Goal: Book appointment/travel/reservation

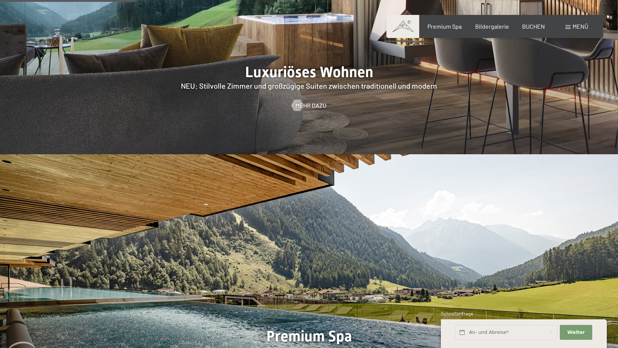
scroll to position [1007, 0]
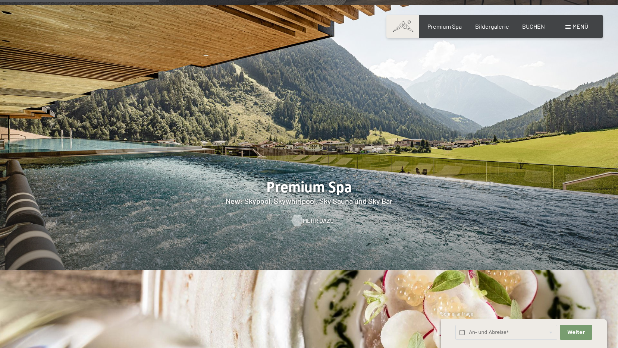
click at [295, 215] on div at bounding box center [297, 220] width 6 height 11
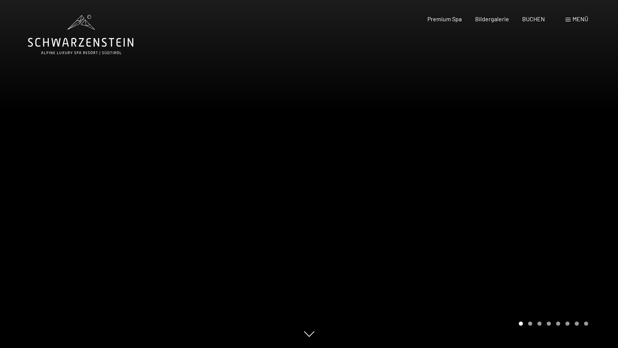
click at [492, 180] on div at bounding box center [463, 174] width 309 height 348
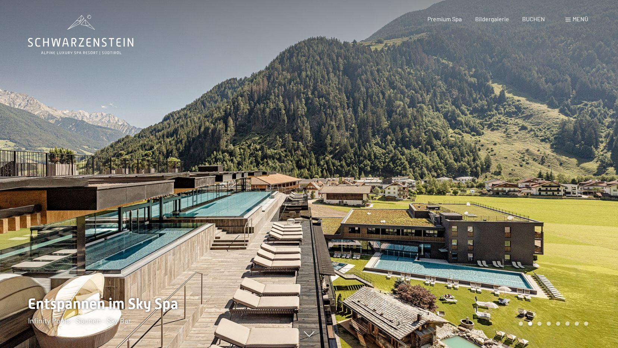
click at [492, 180] on div at bounding box center [463, 174] width 309 height 348
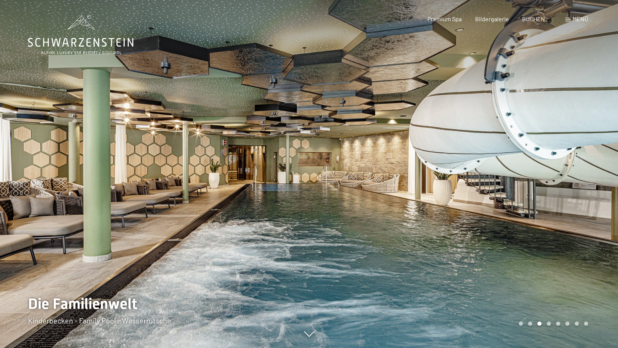
click at [492, 180] on div at bounding box center [463, 174] width 309 height 348
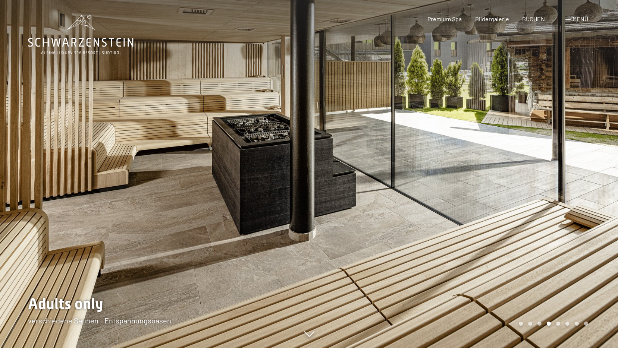
click at [492, 180] on div at bounding box center [463, 174] width 309 height 348
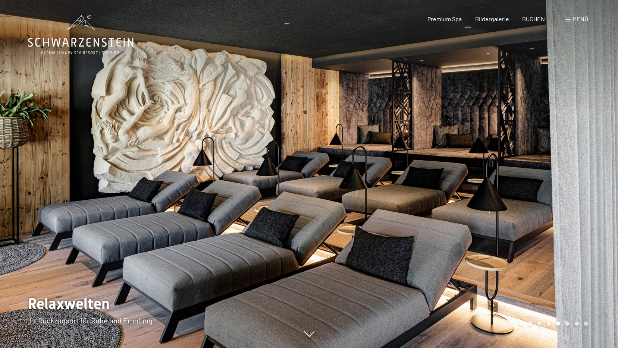
click at [492, 180] on div at bounding box center [463, 174] width 309 height 348
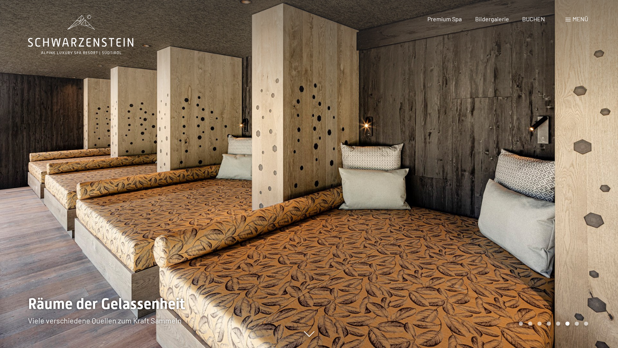
click at [492, 180] on div at bounding box center [463, 174] width 309 height 348
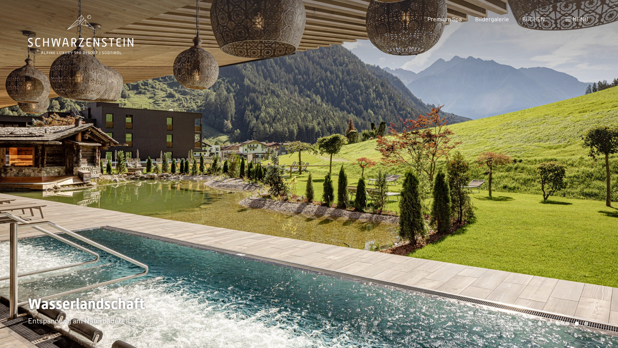
click at [492, 180] on div at bounding box center [463, 174] width 309 height 348
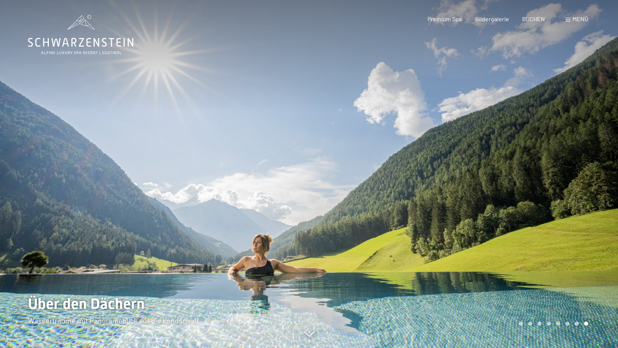
click at [413, 182] on div at bounding box center [463, 174] width 309 height 348
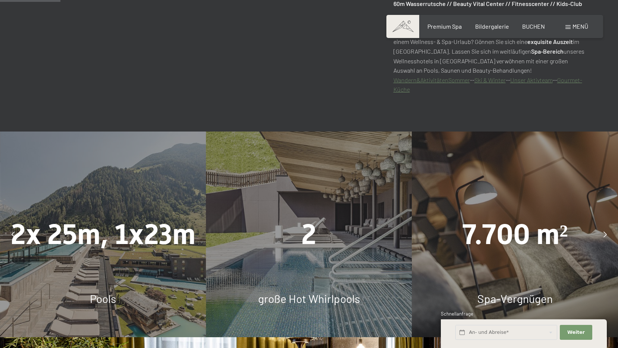
scroll to position [559, 0]
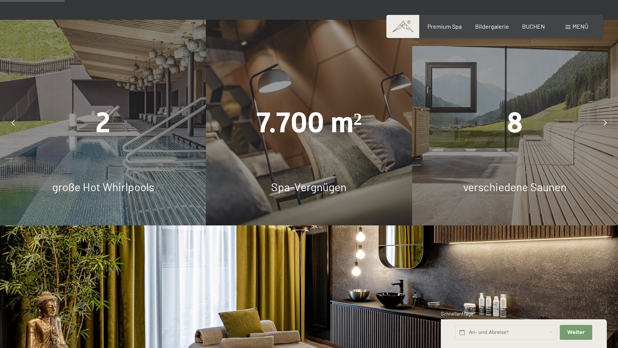
click at [603, 121] on icon at bounding box center [604, 123] width 3 height 6
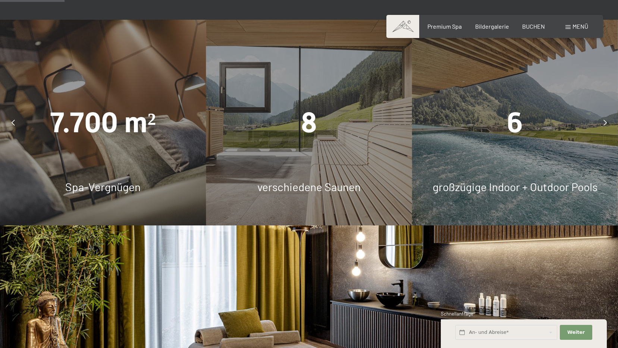
click at [603, 121] on icon at bounding box center [604, 123] width 3 height 6
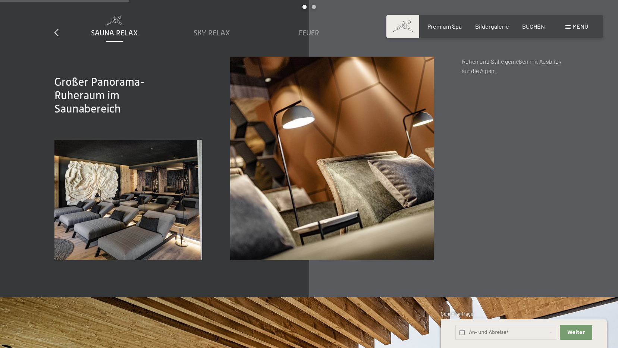
scroll to position [1081, 0]
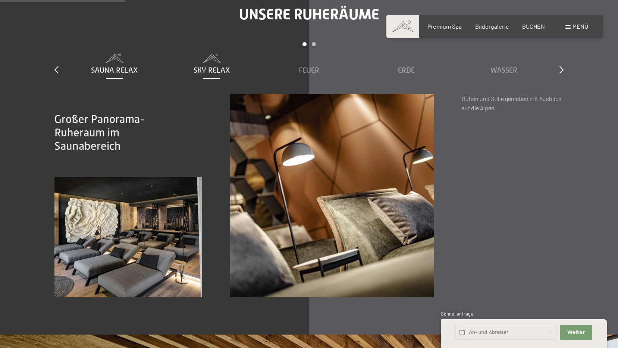
click at [218, 70] on span "Sky Relax" at bounding box center [212, 70] width 37 height 8
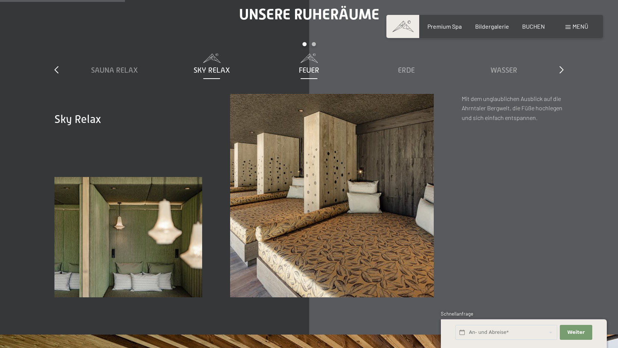
click at [306, 70] on span "Feuer" at bounding box center [309, 70] width 21 height 8
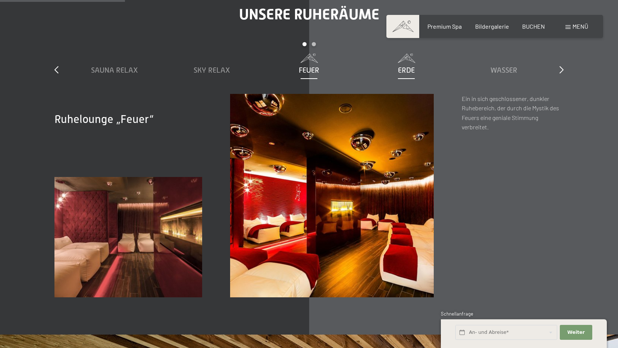
click at [409, 67] on span "Erde" at bounding box center [406, 70] width 17 height 8
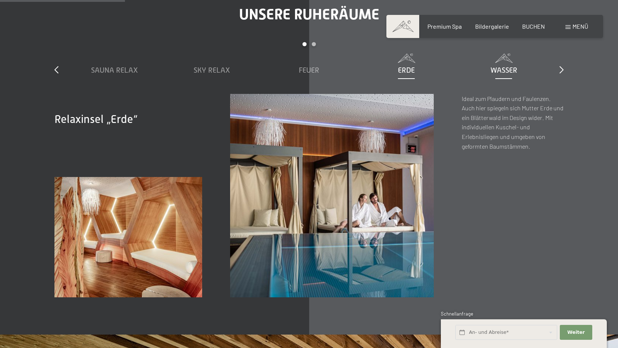
click at [495, 70] on span "Wasser" at bounding box center [503, 70] width 27 height 8
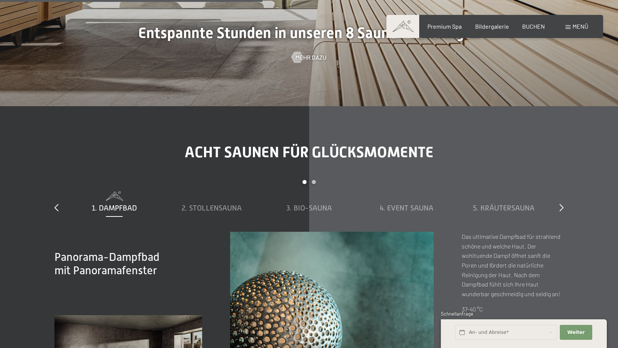
scroll to position [2424, 0]
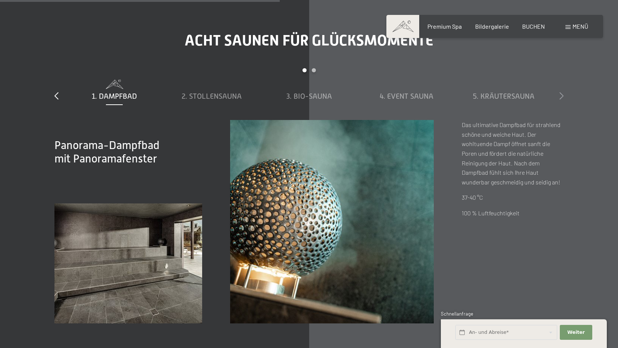
click at [560, 99] on icon at bounding box center [561, 95] width 4 height 7
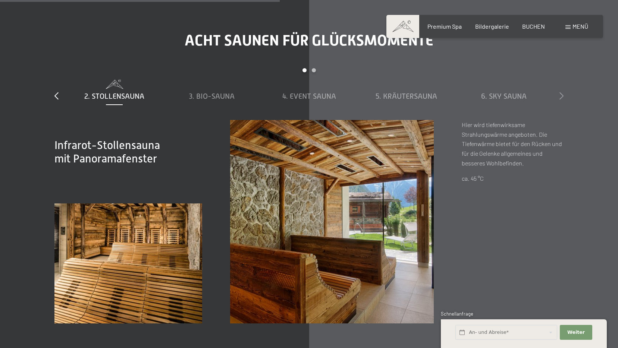
click at [560, 99] on icon at bounding box center [561, 95] width 4 height 7
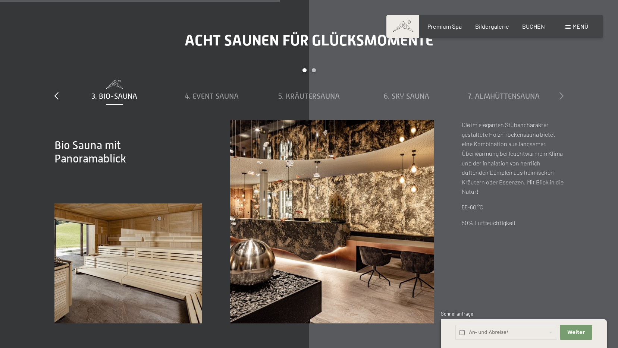
click at [560, 99] on icon at bounding box center [561, 95] width 4 height 7
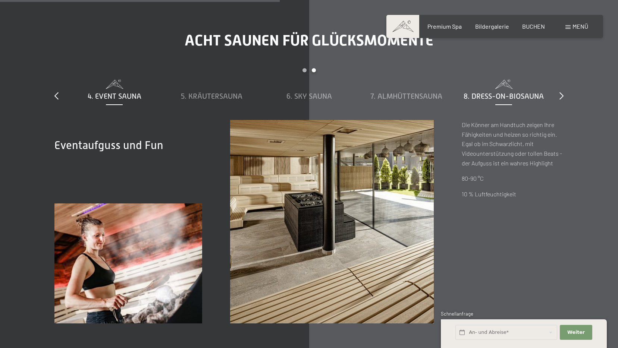
click at [522, 98] on span "8. Dress-on-Biosauna" at bounding box center [503, 96] width 80 height 8
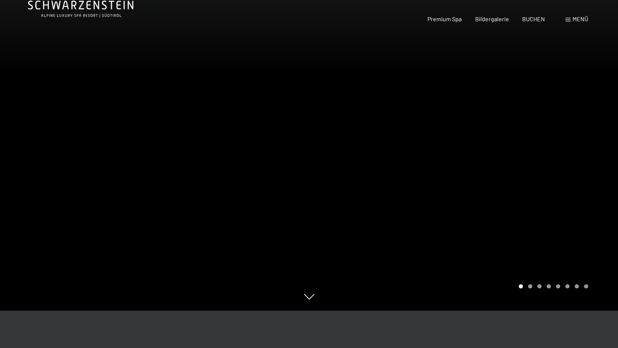
scroll to position [0, 0]
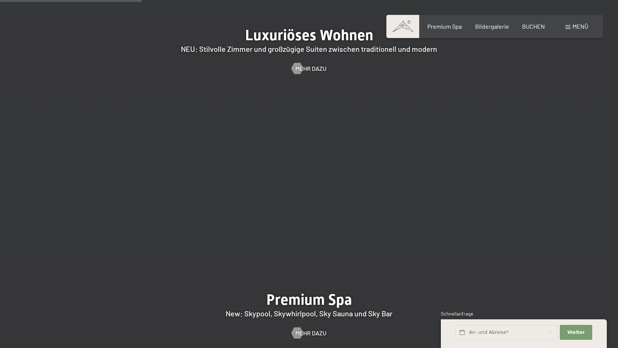
scroll to position [746, 0]
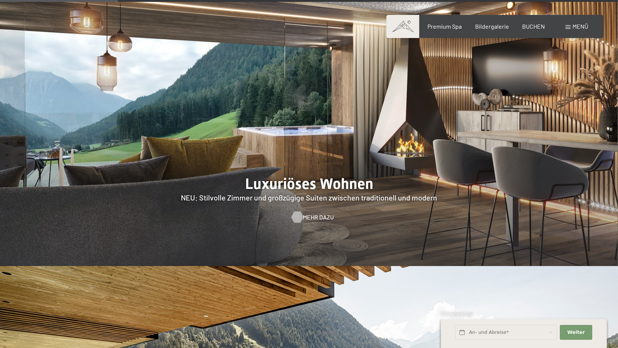
click at [300, 212] on div at bounding box center [297, 217] width 6 height 11
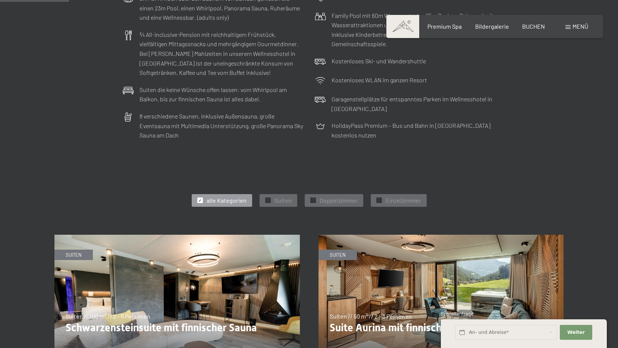
scroll to position [410, 0]
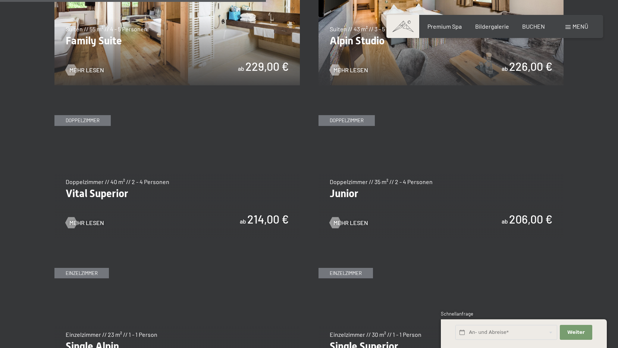
scroll to position [969, 0]
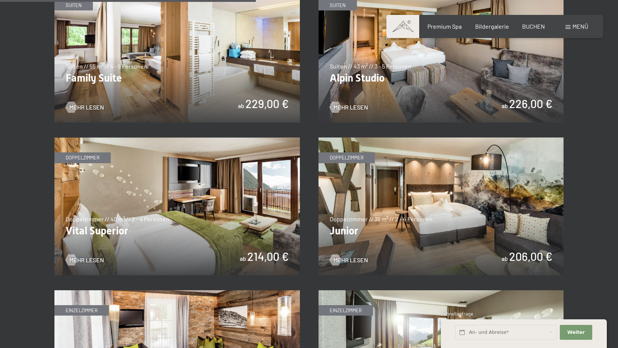
click at [412, 224] on img at bounding box center [440, 207] width 245 height 138
click at [238, 170] on img at bounding box center [176, 207] width 245 height 138
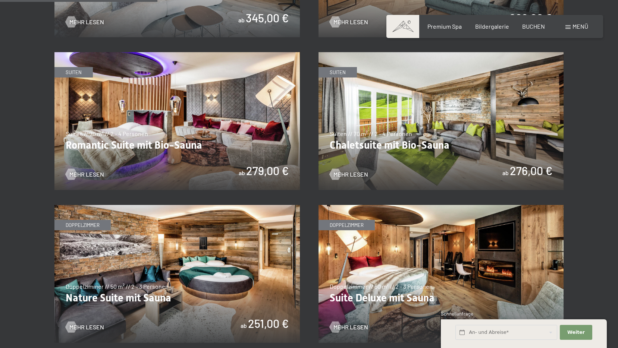
scroll to position [634, 0]
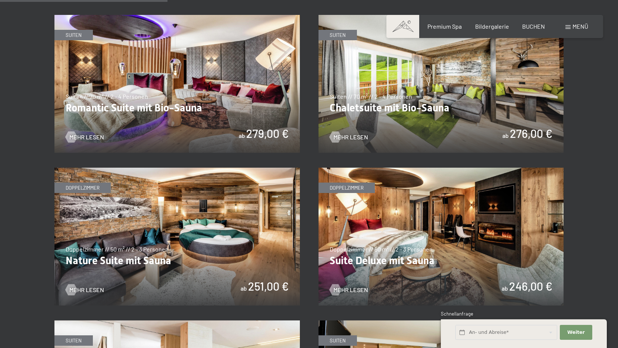
click at [256, 241] on img at bounding box center [176, 237] width 245 height 138
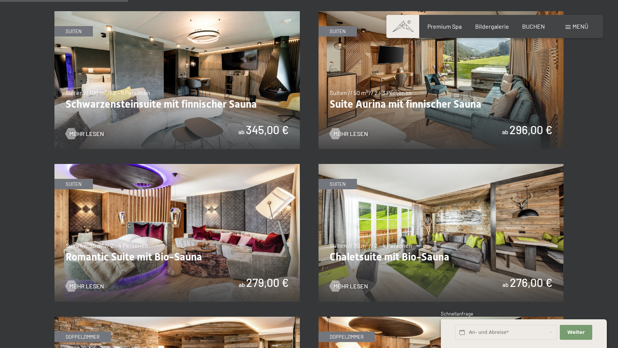
click at [233, 225] on img at bounding box center [176, 233] width 245 height 138
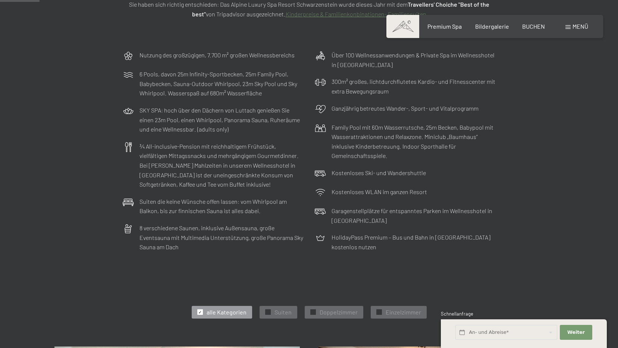
scroll to position [0, 0]
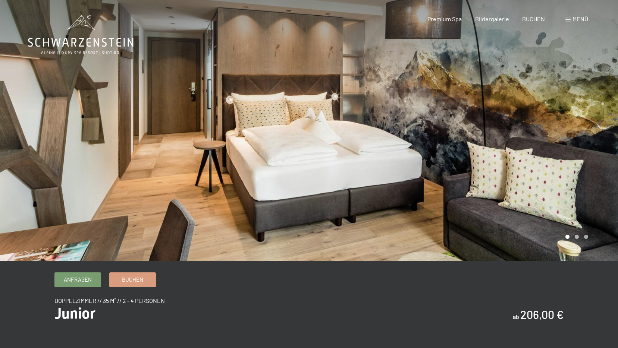
click at [521, 160] on div at bounding box center [463, 130] width 309 height 261
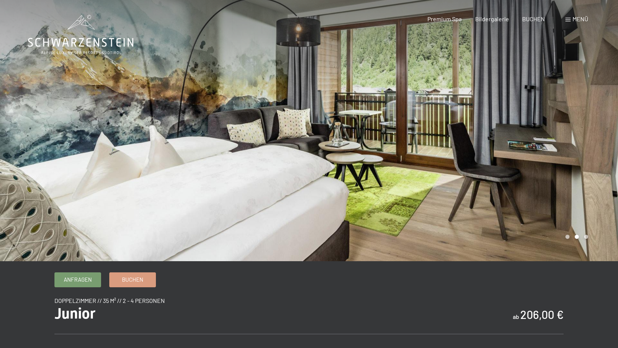
click at [521, 160] on div at bounding box center [463, 130] width 309 height 261
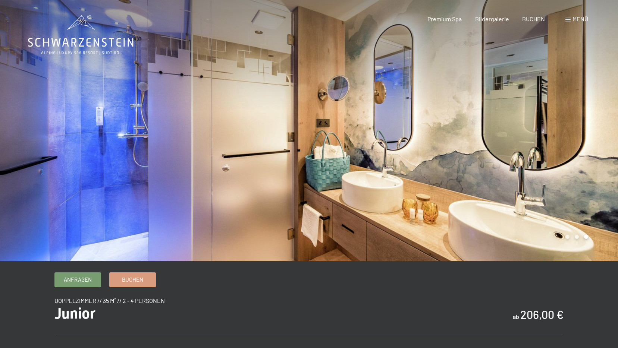
click at [521, 160] on div at bounding box center [463, 130] width 309 height 261
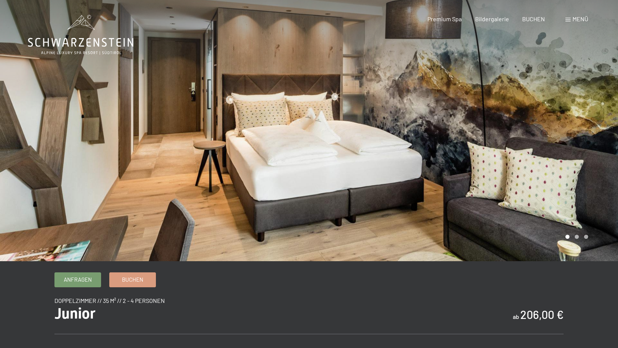
click at [521, 160] on div at bounding box center [463, 130] width 309 height 261
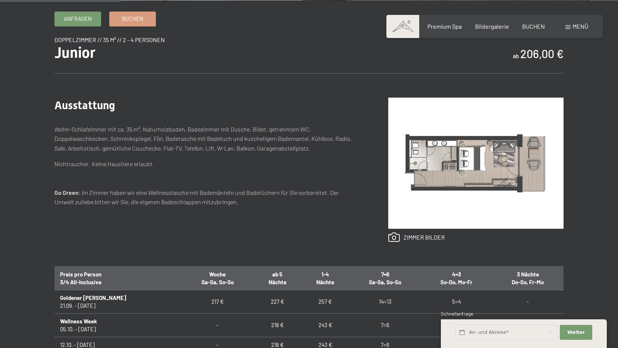
scroll to position [112, 0]
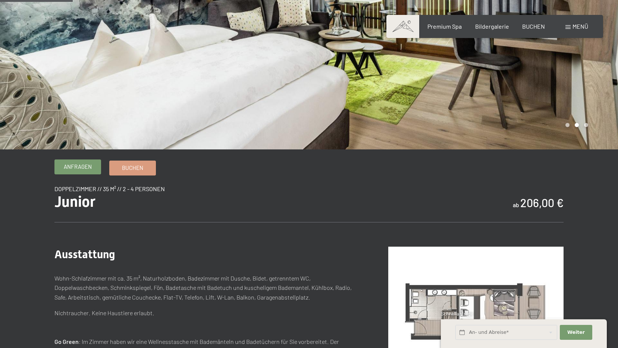
click at [86, 169] on span "Anfragen" at bounding box center [78, 167] width 28 height 8
click at [133, 168] on span "Buchen" at bounding box center [132, 167] width 21 height 8
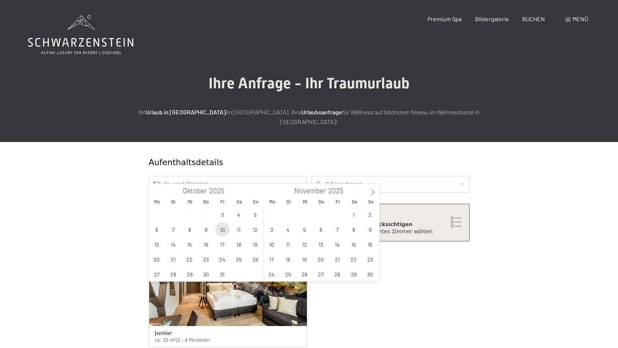
click at [223, 234] on span "10" at bounding box center [222, 229] width 15 height 15
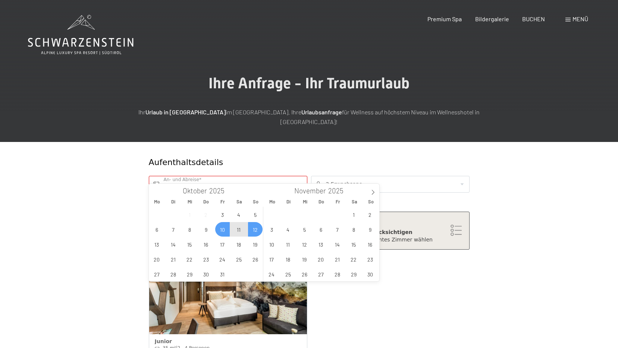
click at [254, 229] on span "12" at bounding box center [255, 229] width 15 height 15
type input "[DATE] - [DATE]"
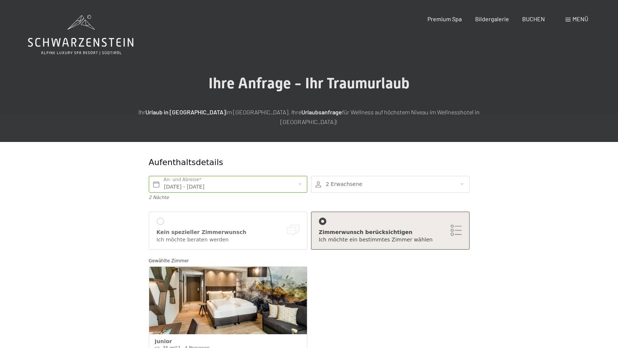
click at [254, 236] on div "Ich möchte beraten werden" at bounding box center [228, 239] width 143 height 7
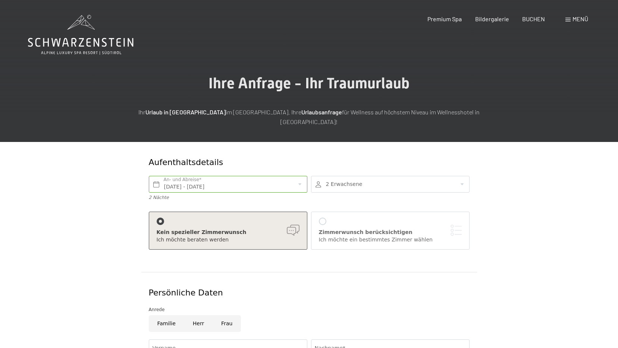
scroll to position [112, 0]
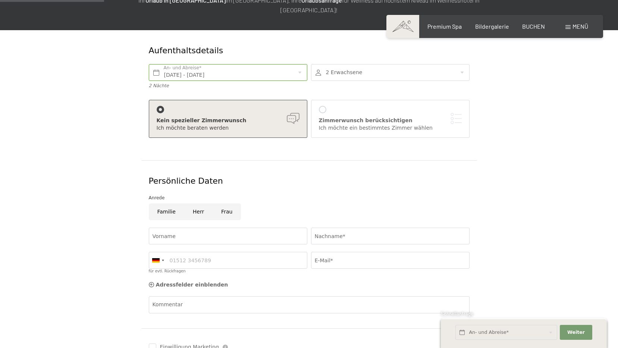
click at [226, 204] on input "Frau" at bounding box center [227, 212] width 28 height 17
radio input "true"
click at [208, 233] on input "Vorname" at bounding box center [228, 236] width 158 height 17
type input "Sonja"
type input "Lanziner"
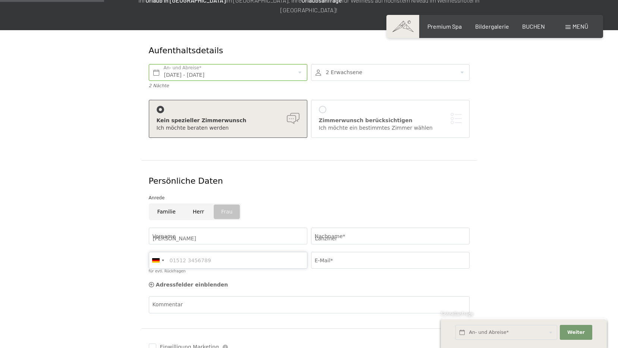
type input "3881964888"
type input "sonjalanziner@gmail.com"
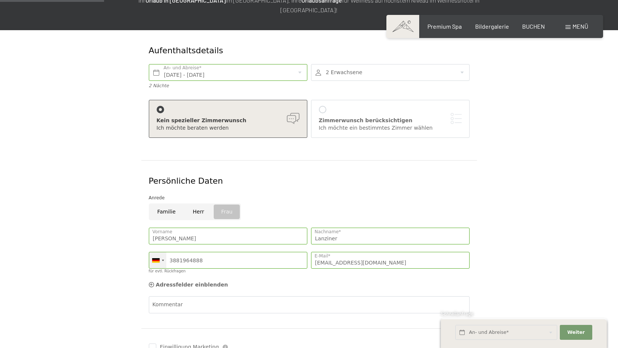
click at [163, 253] on div at bounding box center [157, 260] width 17 height 16
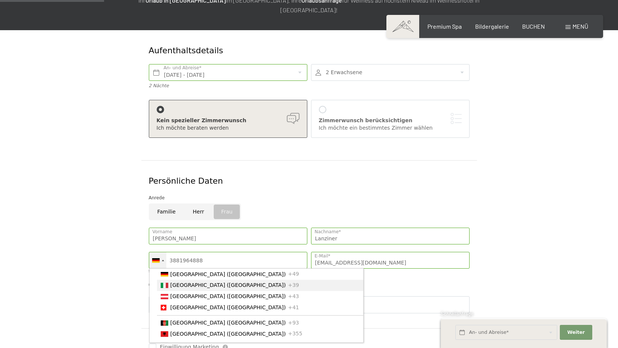
click at [174, 282] on span "[GEOGRAPHIC_DATA] ([GEOGRAPHIC_DATA])" at bounding box center [228, 285] width 116 height 6
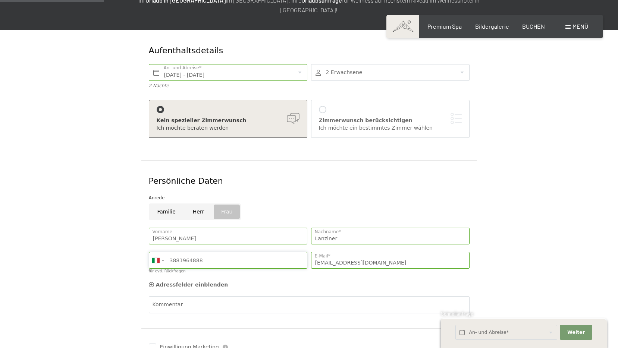
scroll to position [149, 0]
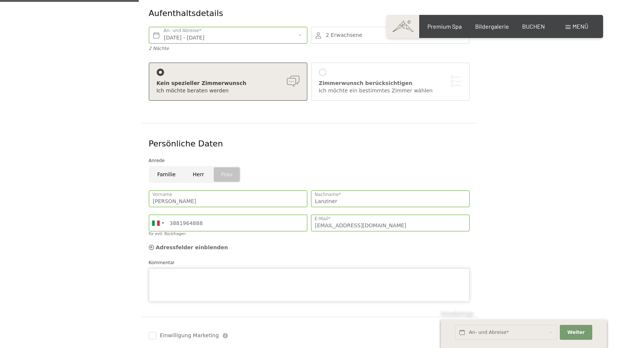
click at [188, 259] on div "Kommentar" at bounding box center [309, 280] width 321 height 43
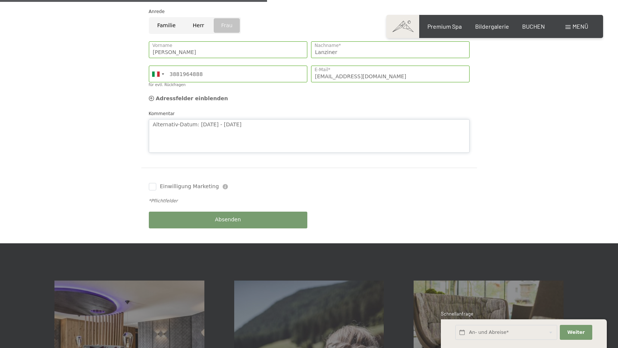
type textarea "Alternativ-Datum: 17. - 19.10.2025"
click at [254, 212] on button "Absenden" at bounding box center [228, 220] width 158 height 17
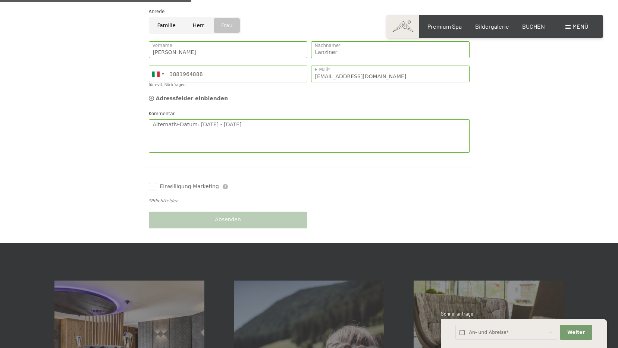
scroll to position [112, 0]
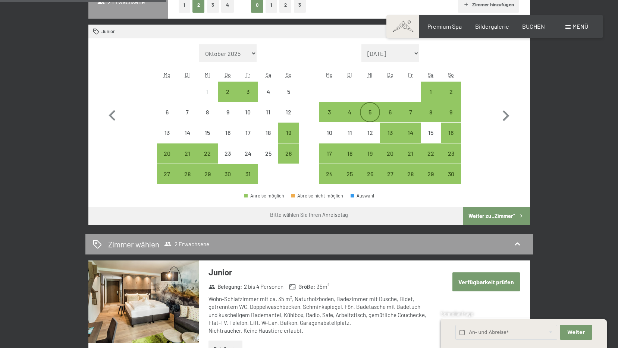
scroll to position [186, 0]
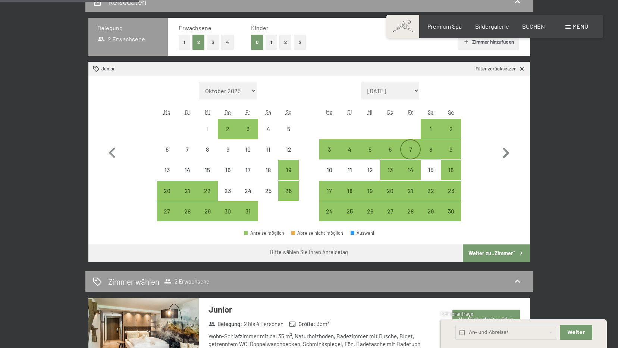
click at [414, 147] on div "7" at bounding box center [410, 156] width 19 height 19
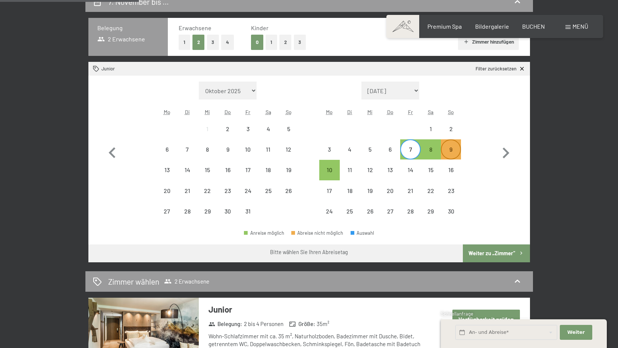
click at [455, 147] on div "9" at bounding box center [450, 156] width 19 height 19
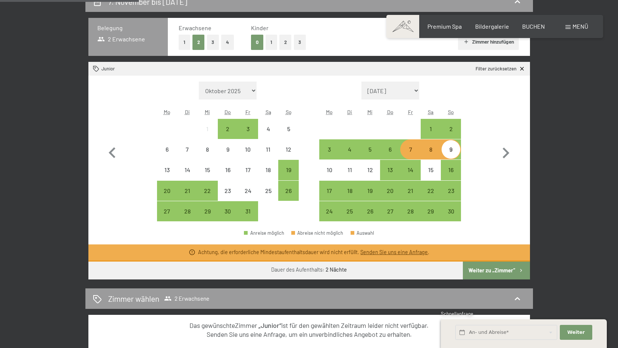
click at [523, 70] on icon at bounding box center [522, 69] width 4 height 4
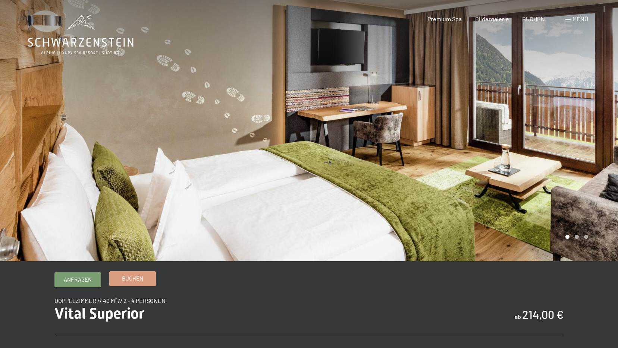
click at [150, 277] on link "Buchen" at bounding box center [133, 279] width 46 height 14
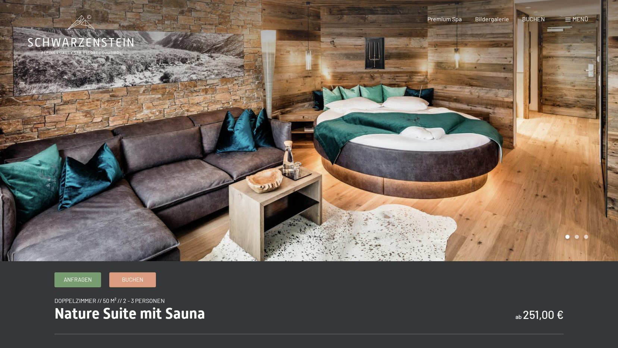
click at [559, 133] on div at bounding box center [463, 130] width 309 height 261
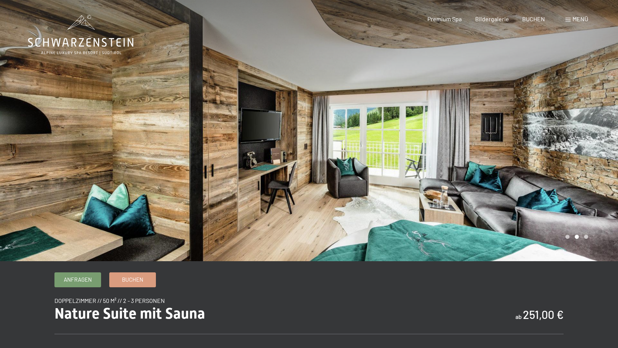
click at [559, 133] on div at bounding box center [463, 130] width 309 height 261
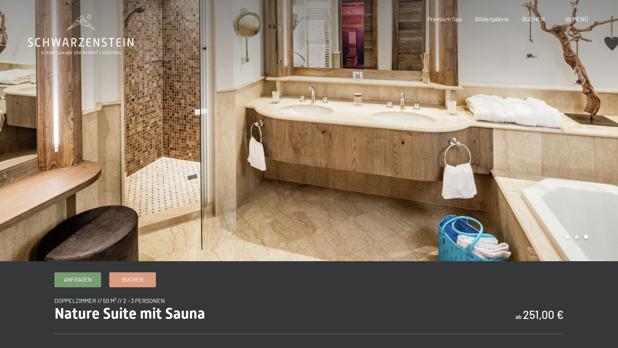
click at [559, 133] on div at bounding box center [463, 130] width 309 height 261
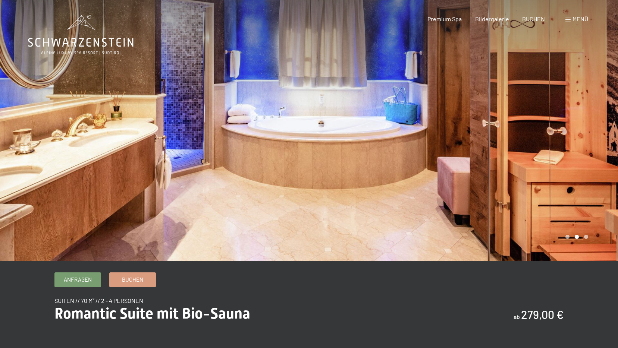
click at [473, 153] on div at bounding box center [463, 130] width 309 height 261
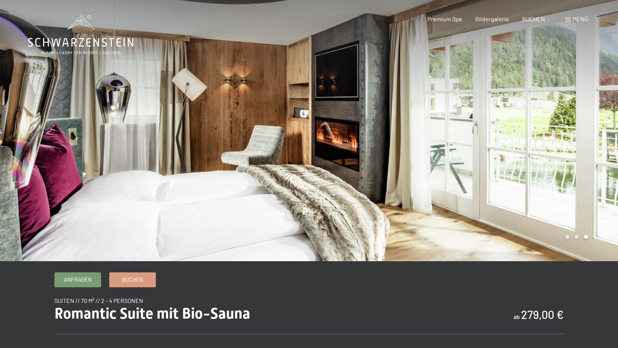
click at [473, 153] on div at bounding box center [463, 130] width 309 height 261
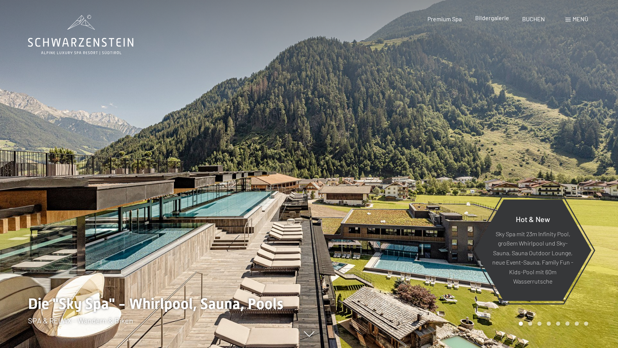
click at [489, 18] on span "Bildergalerie" at bounding box center [492, 17] width 34 height 7
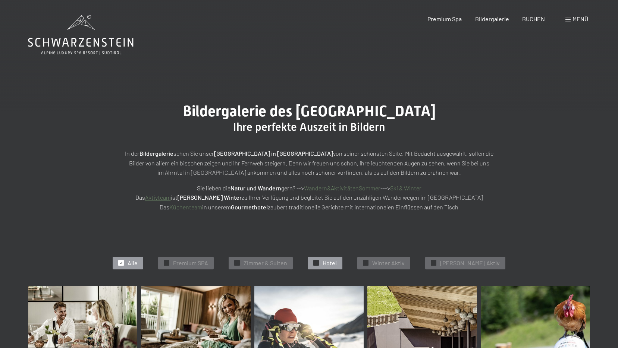
click at [335, 267] on span "Hotel" at bounding box center [330, 263] width 14 height 8
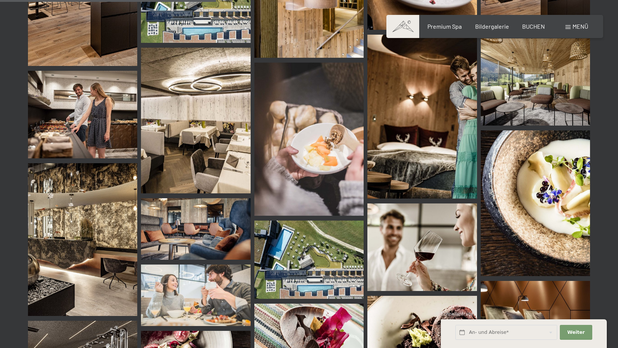
scroll to position [635, 0]
